Goal: Download file/media

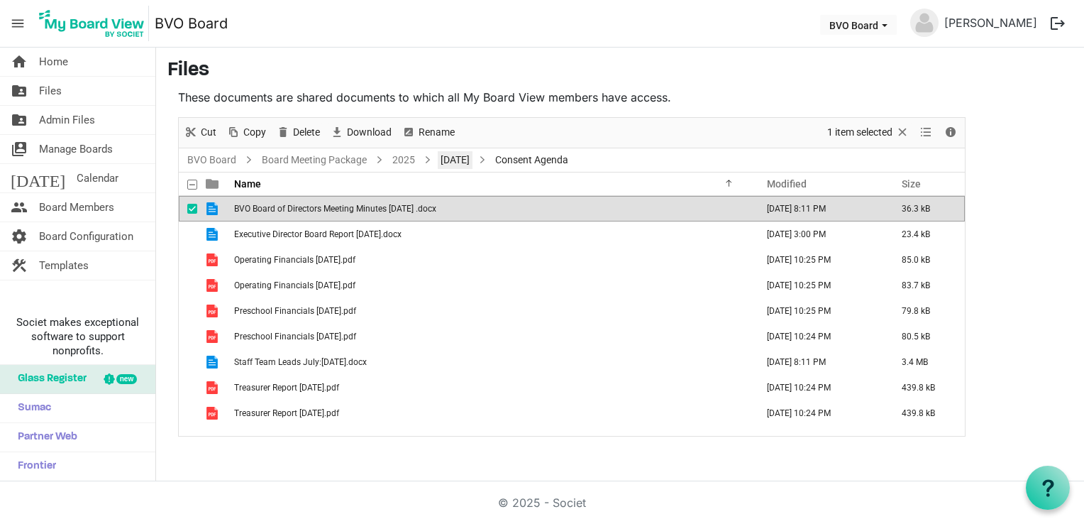
click at [471, 165] on link "[DATE]" at bounding box center [455, 160] width 35 height 18
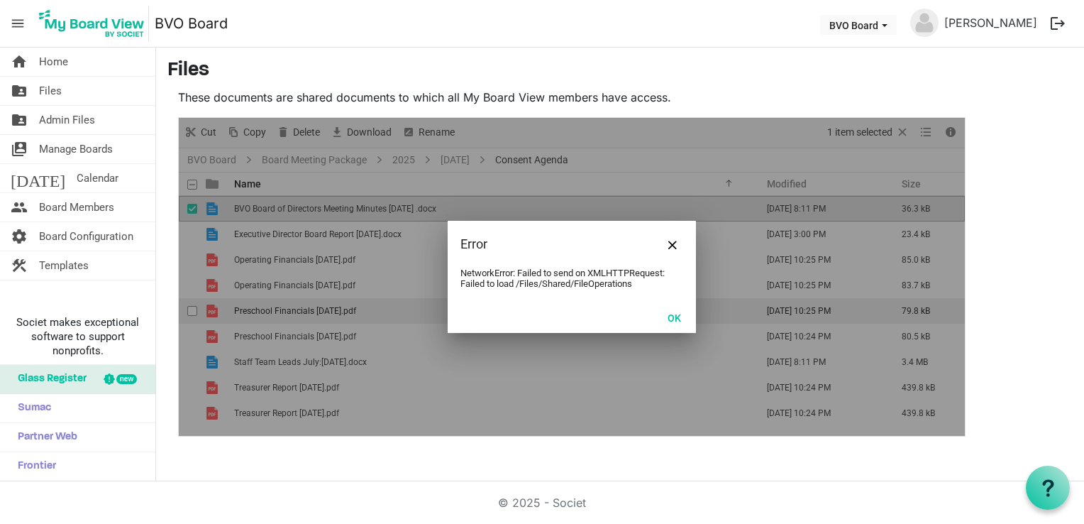
click at [684, 320] on button "OK" at bounding box center [674, 317] width 32 height 20
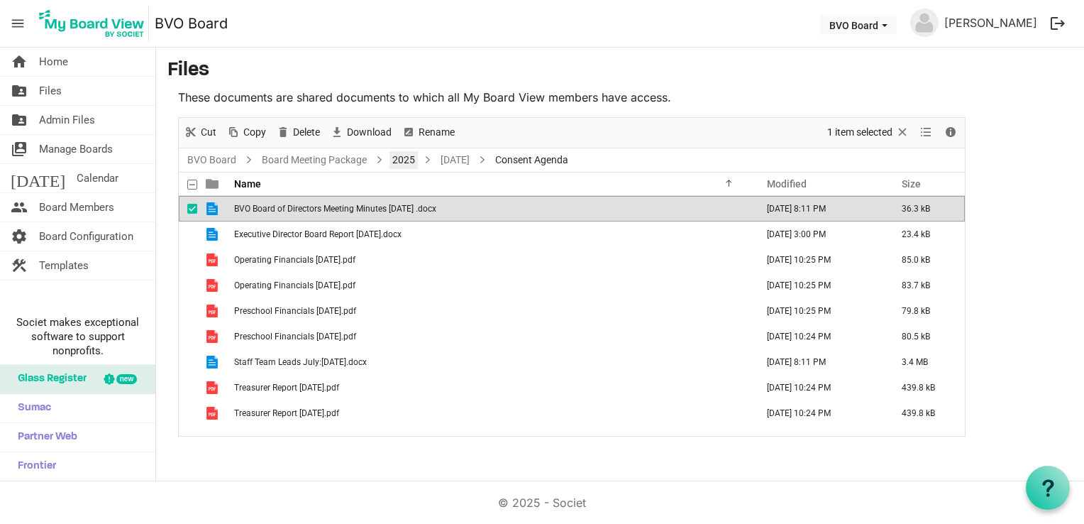
click at [399, 155] on link "2025" at bounding box center [404, 160] width 28 height 18
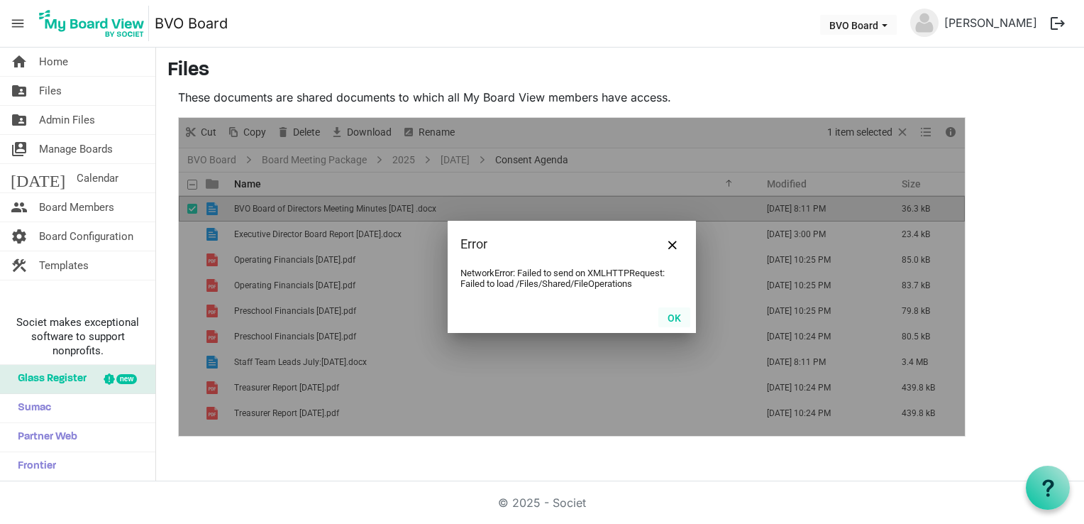
click at [667, 320] on button "OK" at bounding box center [674, 317] width 32 height 20
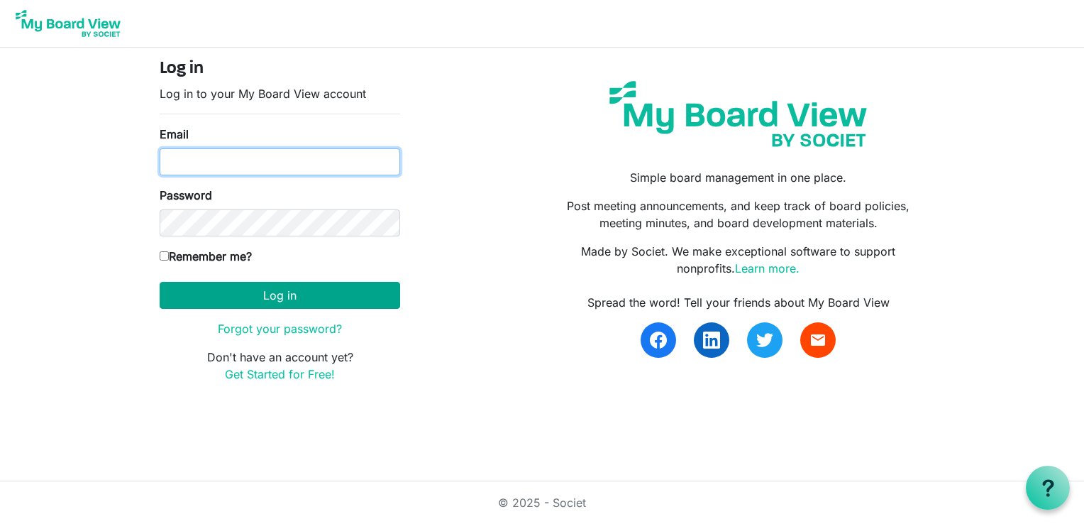
type input "ncoldas@gmail.com"
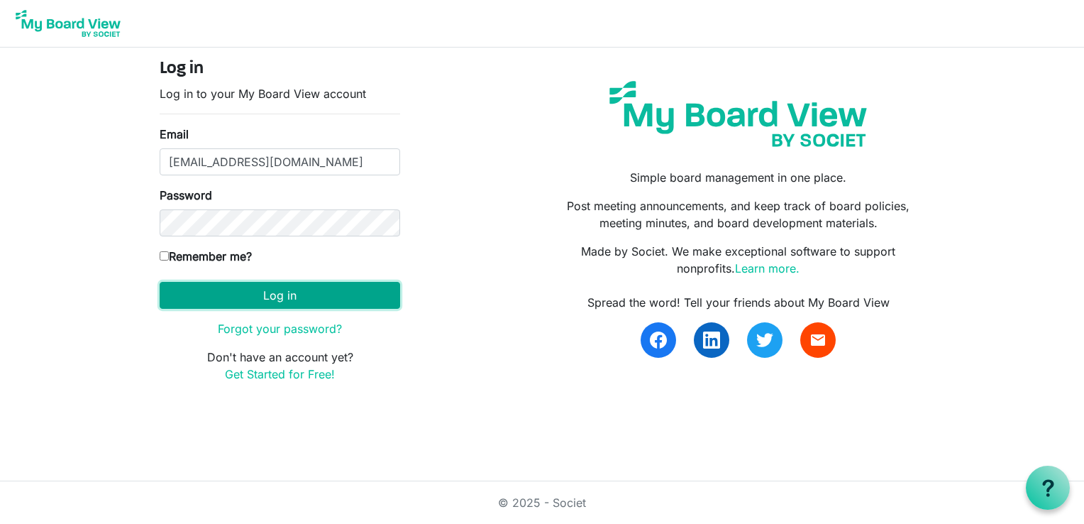
click at [290, 292] on button "Log in" at bounding box center [280, 295] width 241 height 27
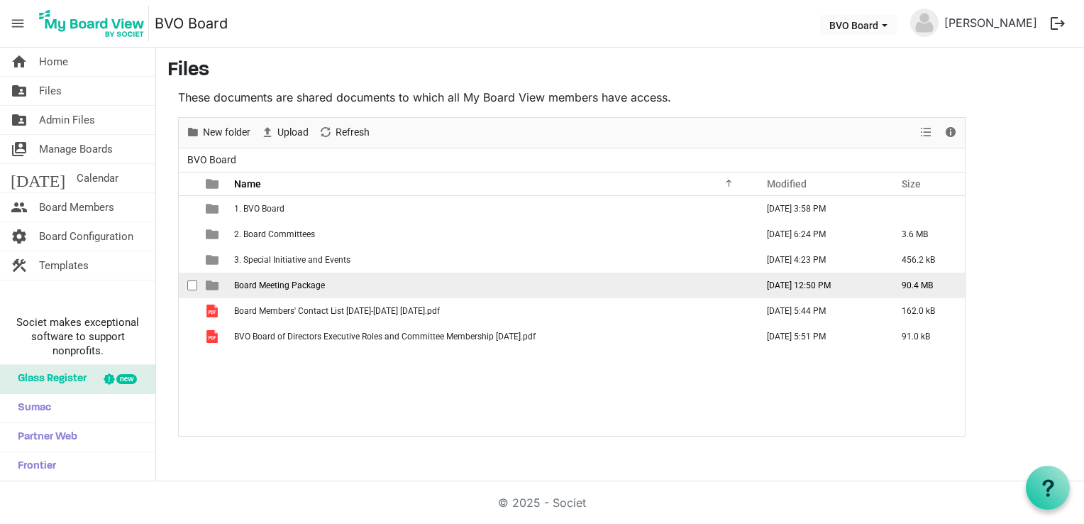
click at [292, 282] on span "Board Meeting Package" at bounding box center [279, 285] width 91 height 10
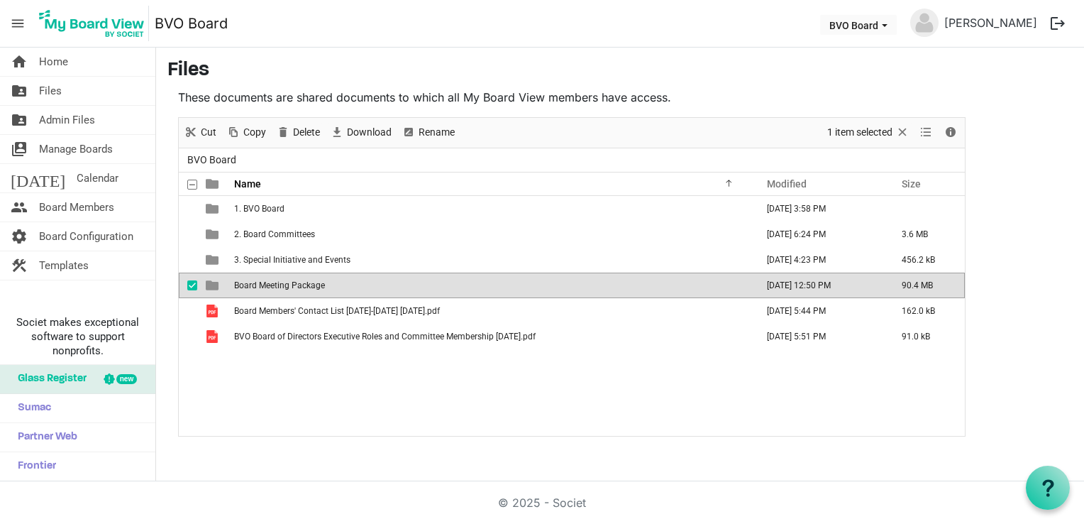
click at [292, 282] on span "Board Meeting Package" at bounding box center [279, 285] width 91 height 10
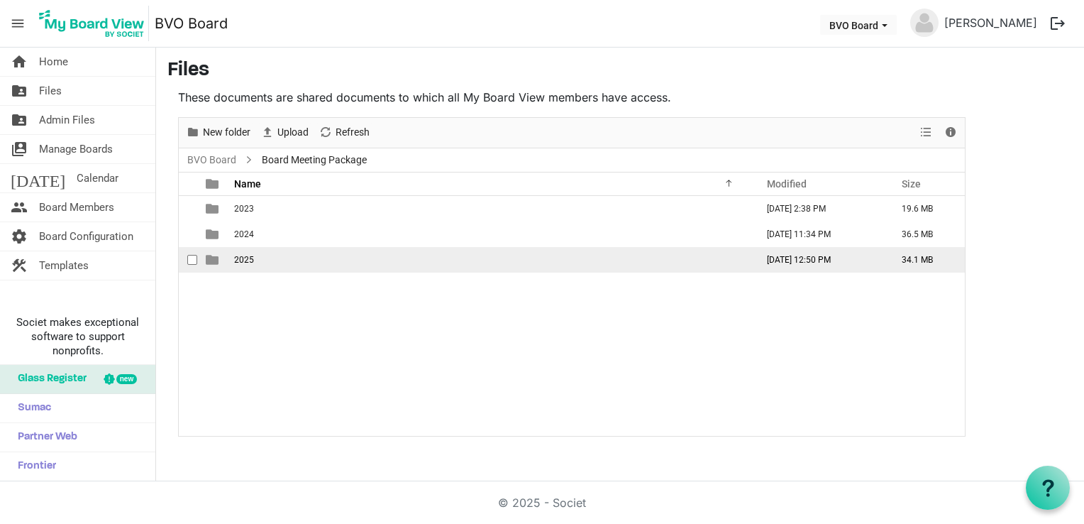
click at [282, 257] on td "2025" at bounding box center [491, 260] width 522 height 26
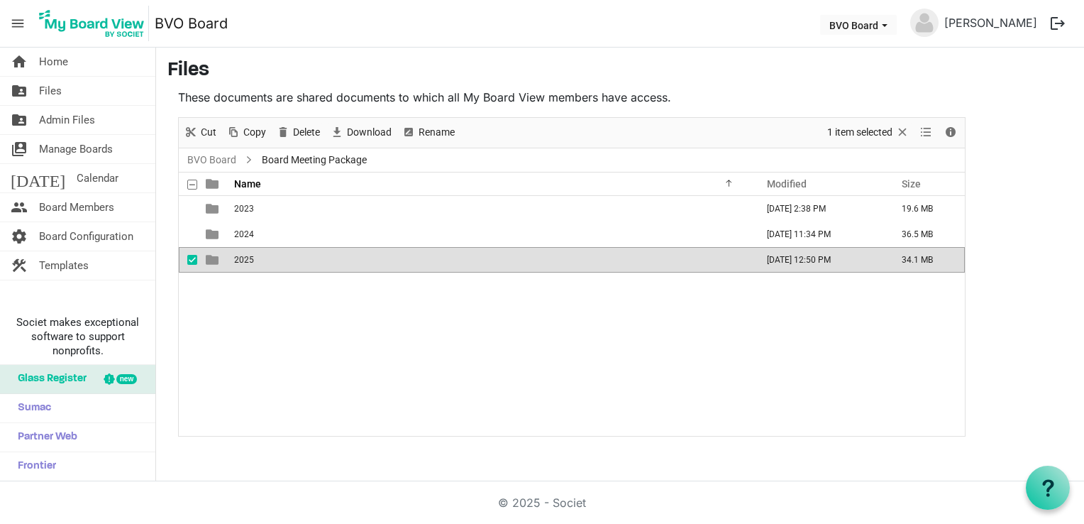
click at [282, 257] on td "2025" at bounding box center [491, 260] width 522 height 26
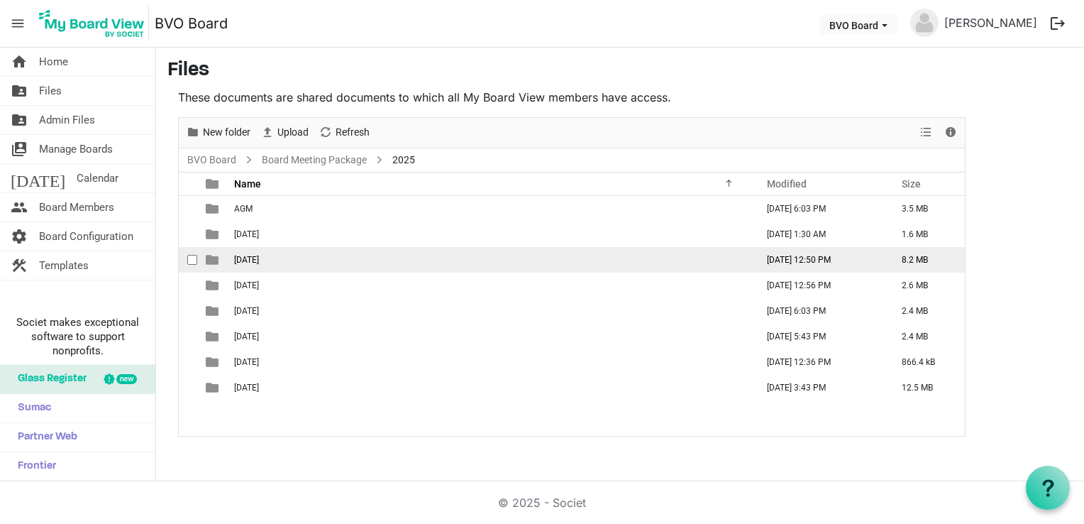
click at [259, 257] on span "[DATE]" at bounding box center [246, 260] width 25 height 10
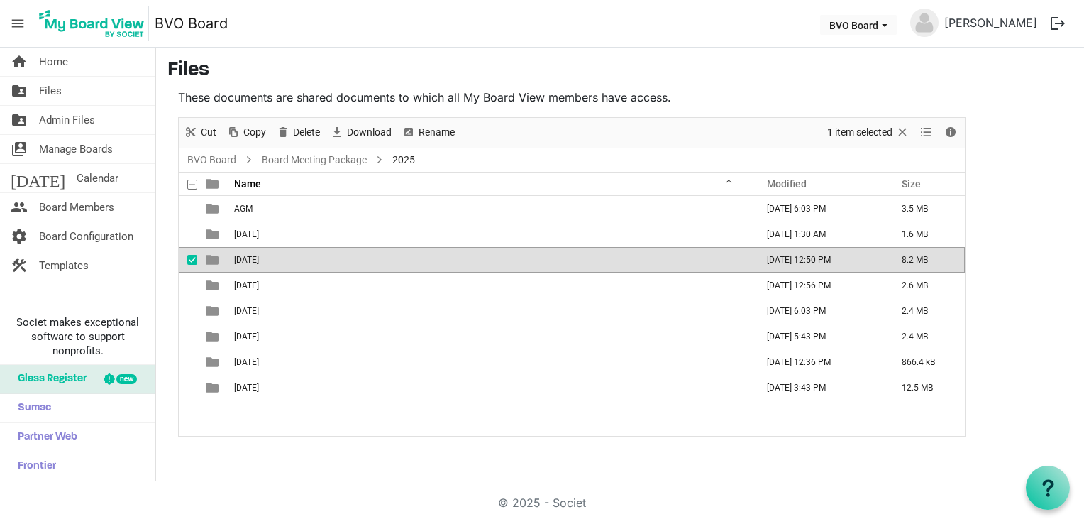
click at [259, 257] on span "[DATE]" at bounding box center [246, 260] width 25 height 10
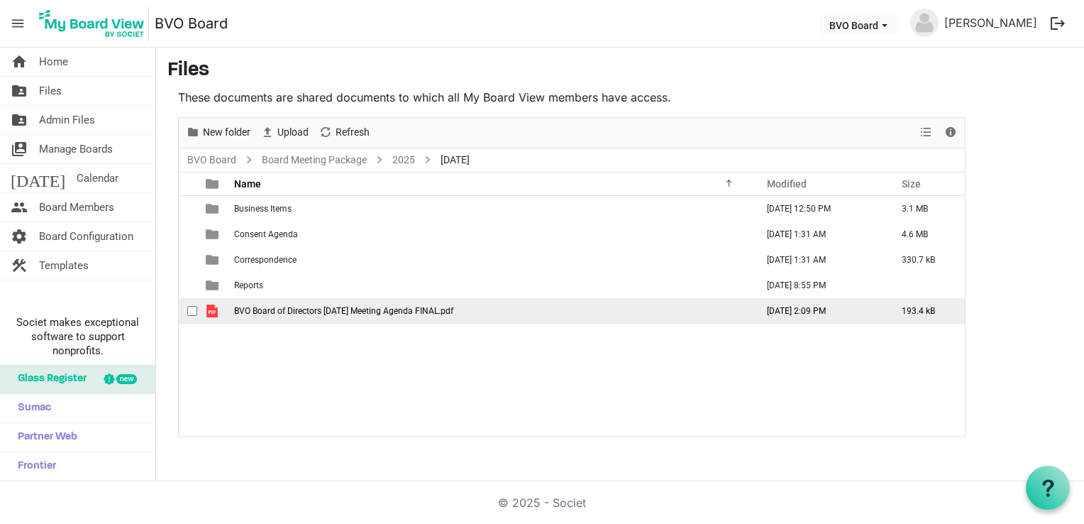
click at [388, 307] on span "BVO Board of Directors August 28 2025 Meeting Agenda FINAL.pdf" at bounding box center [343, 311] width 219 height 10
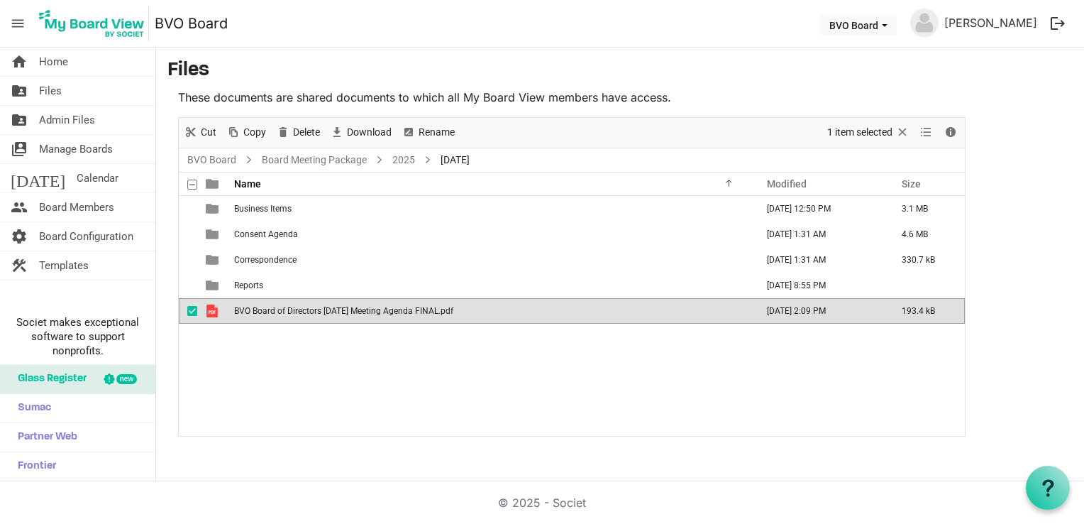
click at [388, 307] on span "BVO Board of Directors August 28 2025 Meeting Agenda FINAL.pdf" at bounding box center [343, 311] width 219 height 10
